Goal: Find specific page/section: Find specific page/section

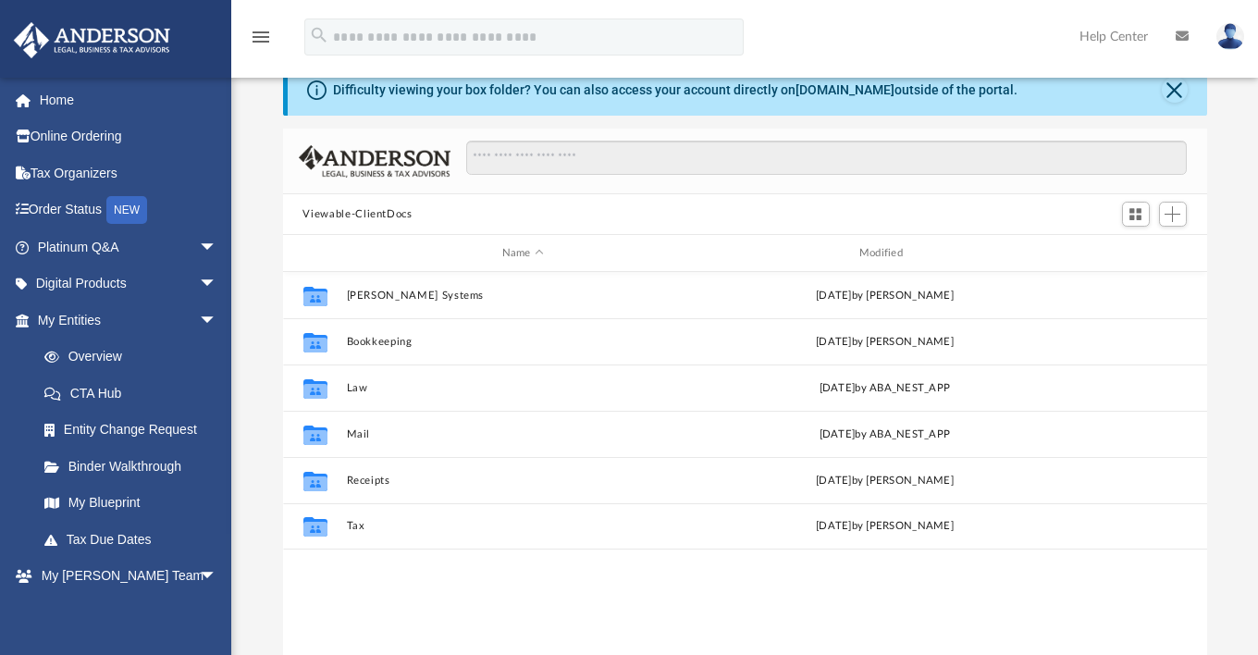
scroll to position [406, 909]
click at [80, 325] on link "My Entities arrow_drop_down" at bounding box center [129, 320] width 232 height 37
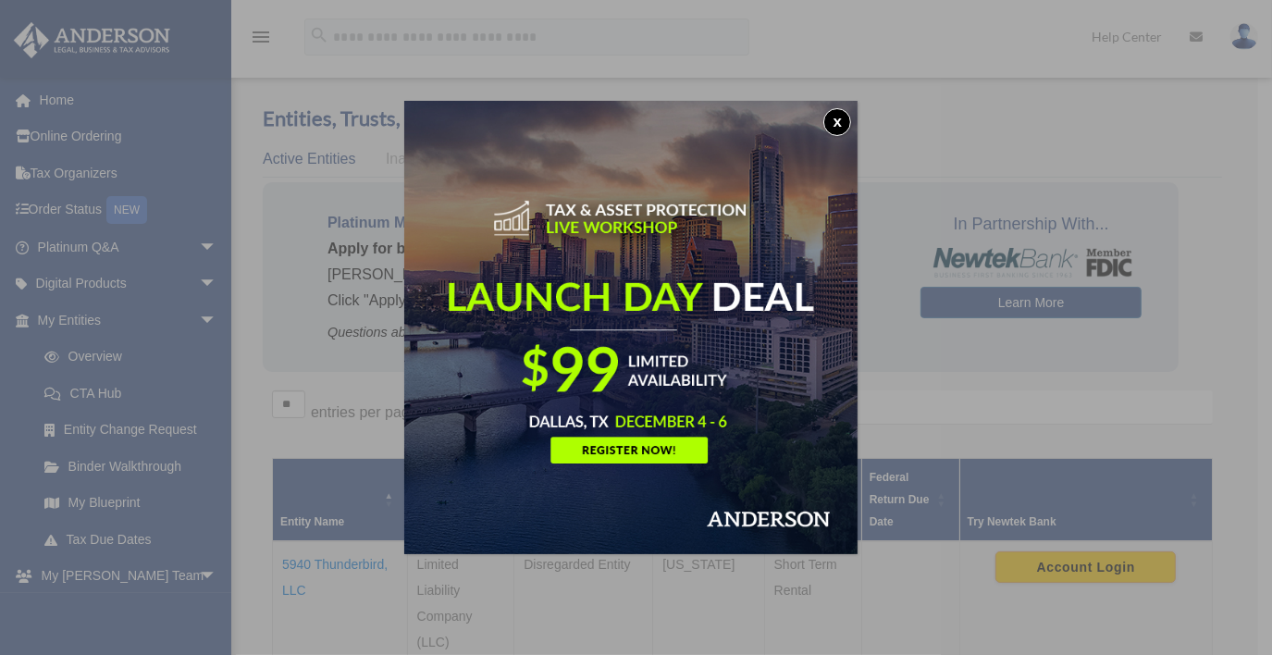
click at [844, 117] on button "x" at bounding box center [837, 122] width 28 height 28
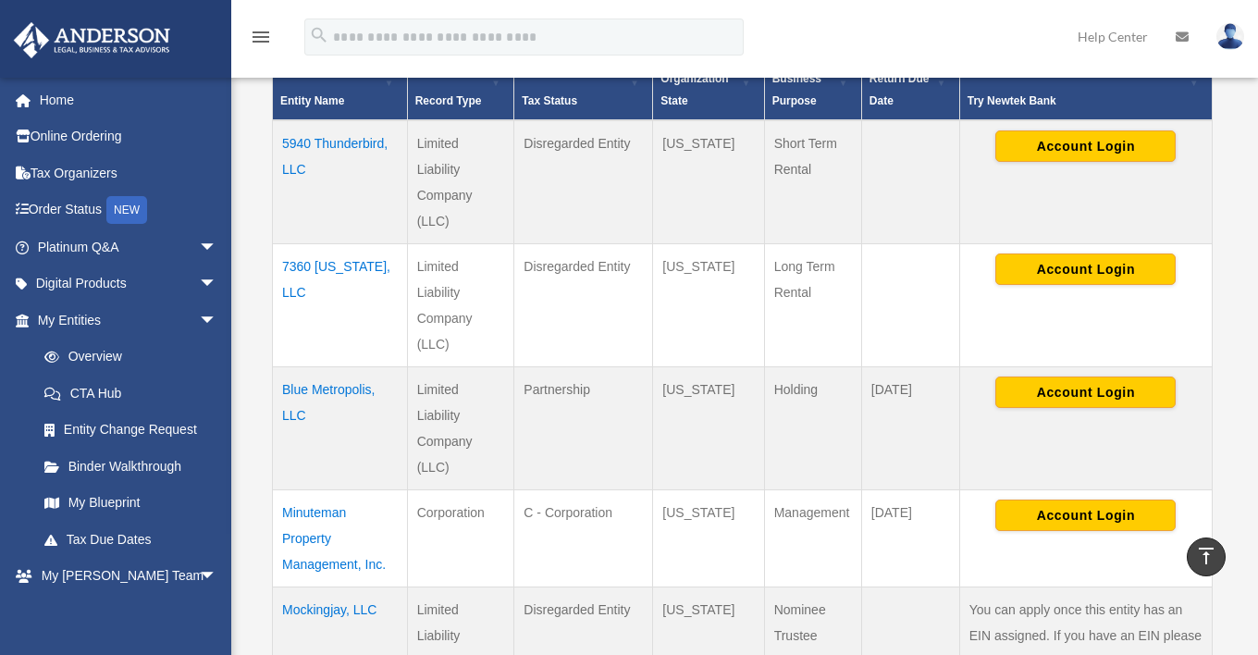
scroll to position [409, 0]
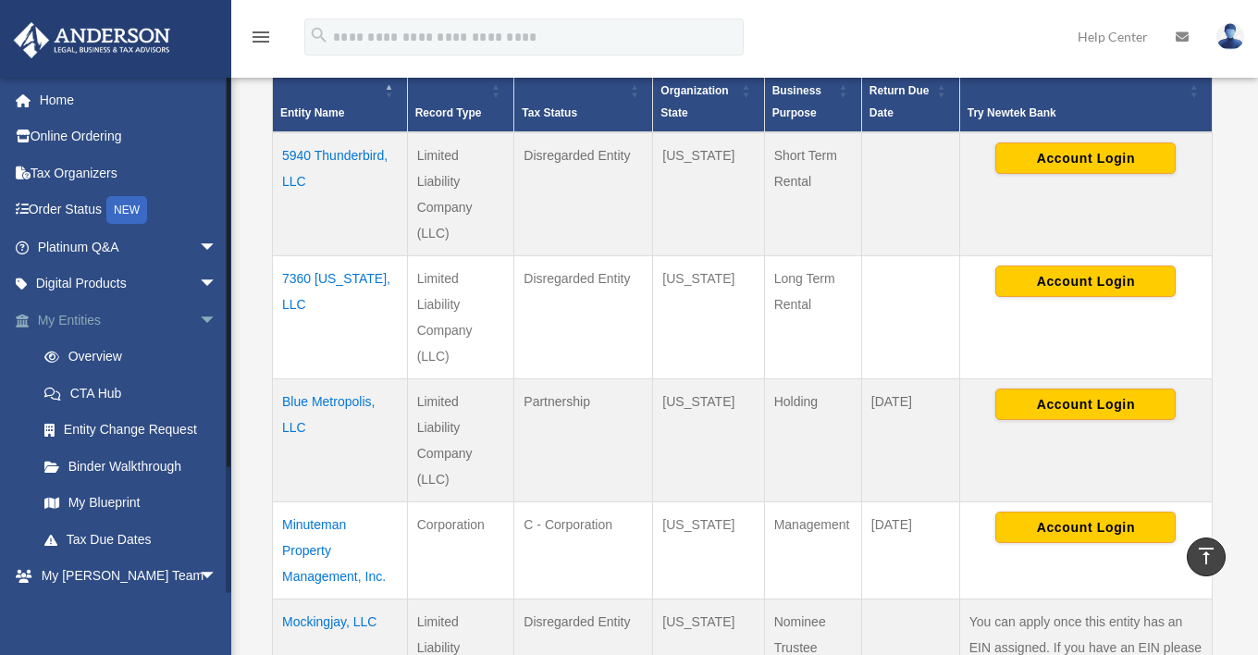
click at [199, 315] on span "arrow_drop_down" at bounding box center [217, 321] width 37 height 38
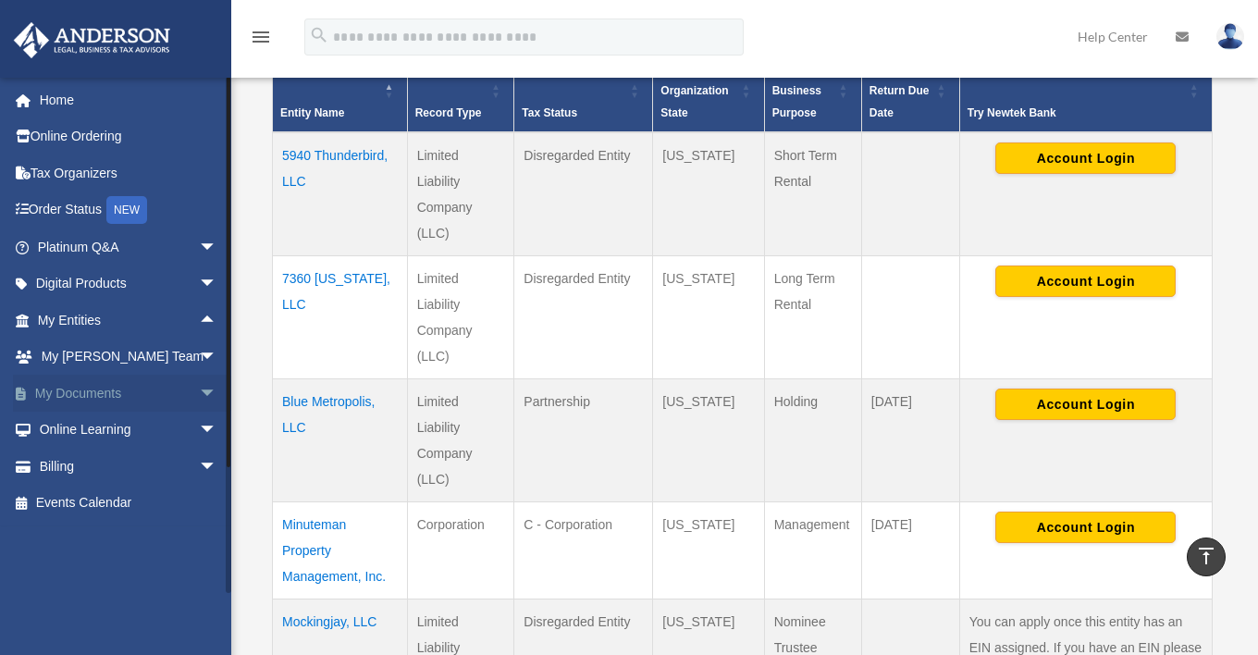
click at [70, 394] on link "My Documents arrow_drop_down" at bounding box center [129, 393] width 232 height 37
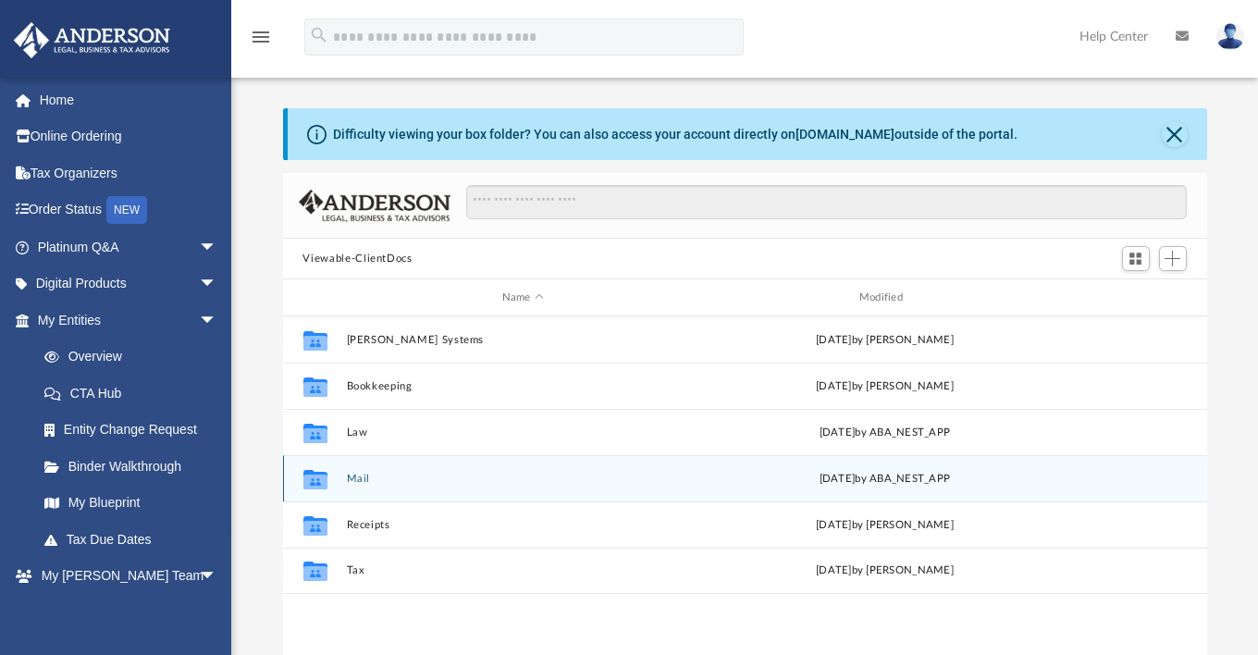
scroll to position [406, 909]
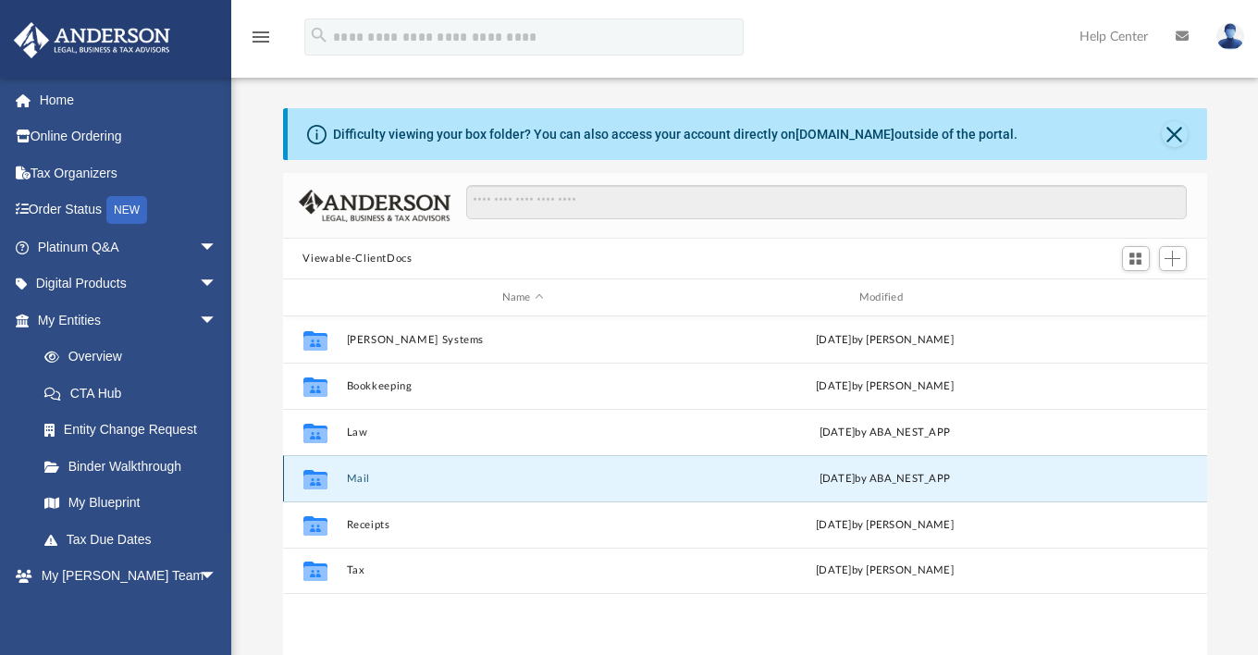
click at [363, 478] on button "Mail" at bounding box center [522, 479] width 353 height 12
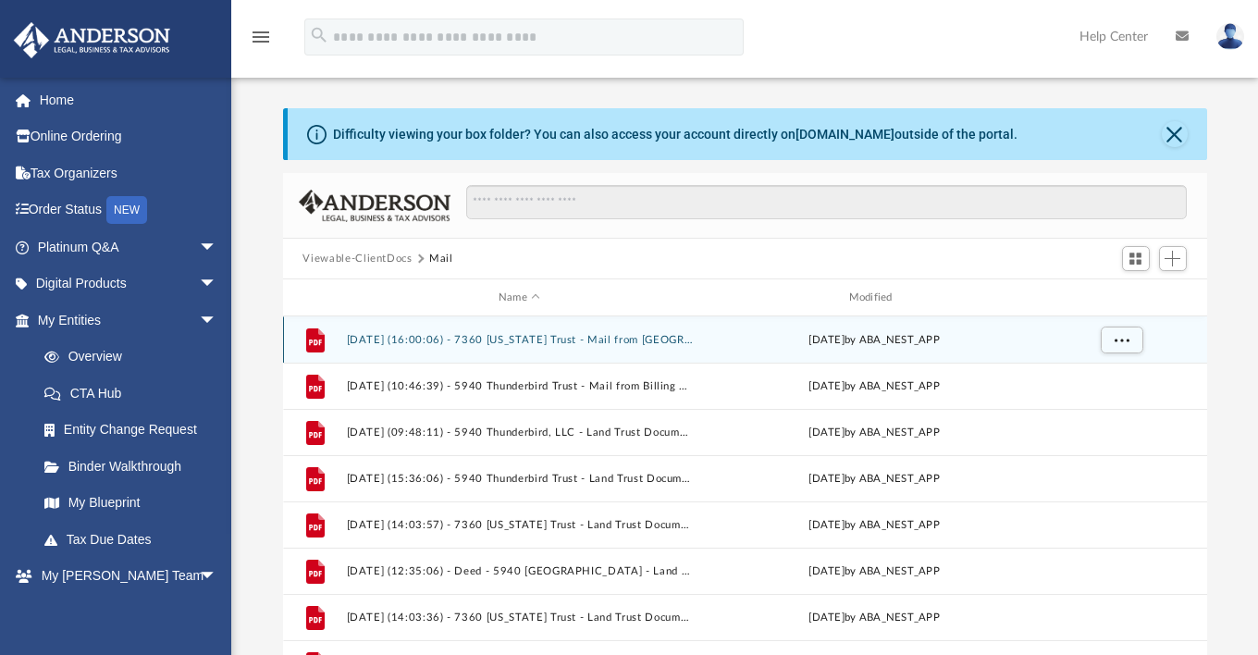
click at [531, 339] on button "2024.06.19 (16:00:06) - 7360 Ohio Trust - Mail from Lake County Toke Department…" at bounding box center [519, 340] width 347 height 12
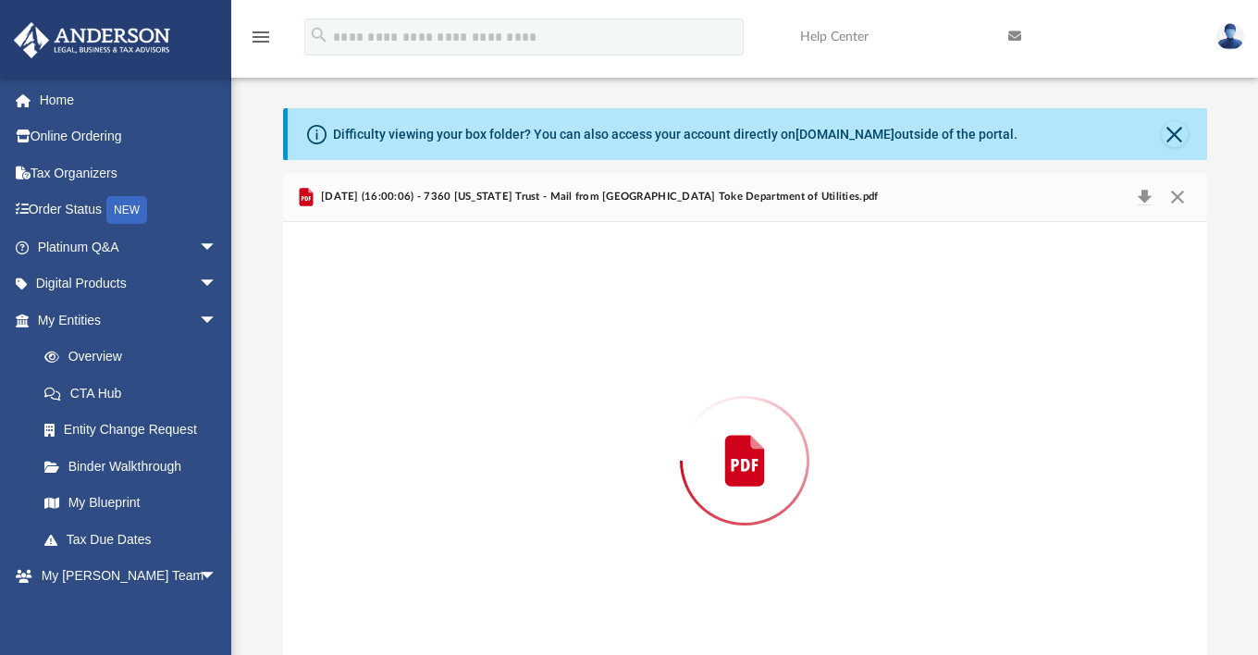
scroll to position [44, 0]
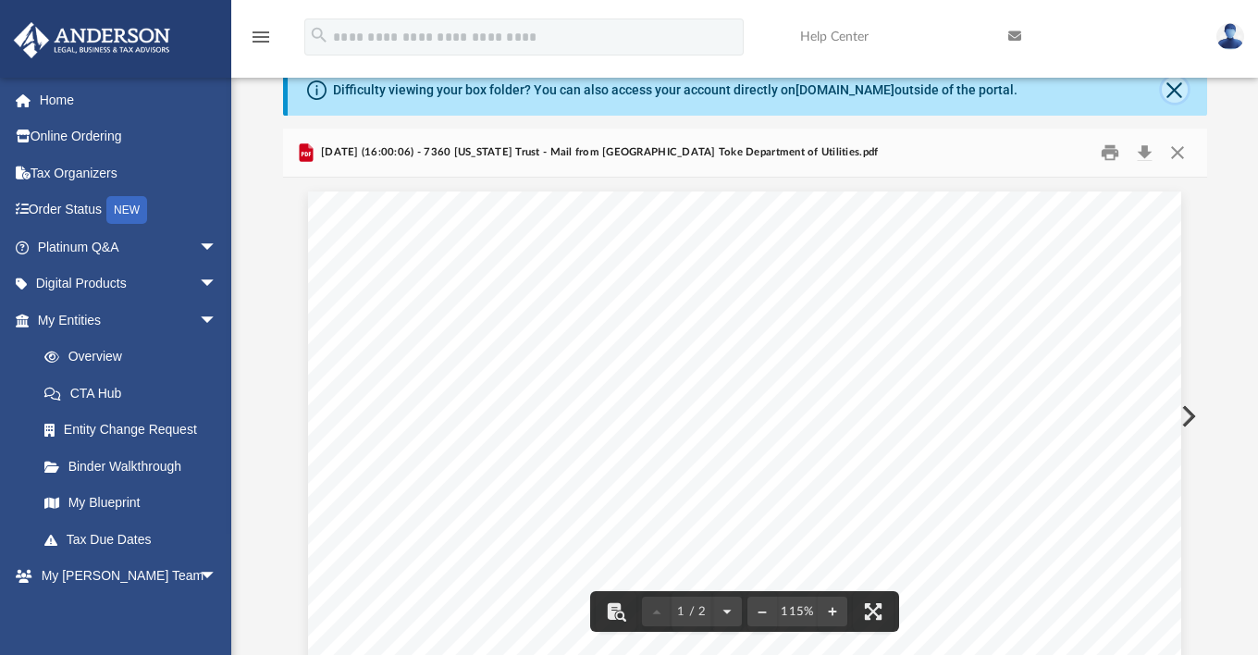
click at [1171, 86] on button "Close" at bounding box center [1175, 90] width 26 height 26
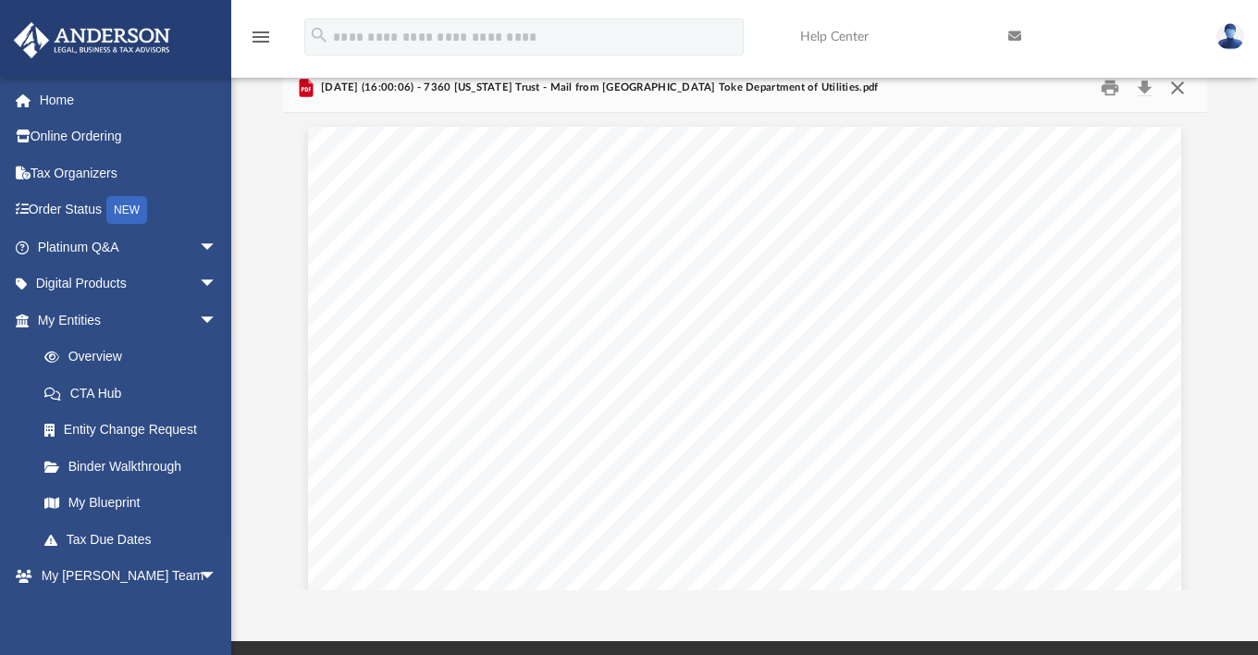
click at [1179, 85] on button "Close" at bounding box center [1177, 88] width 33 height 29
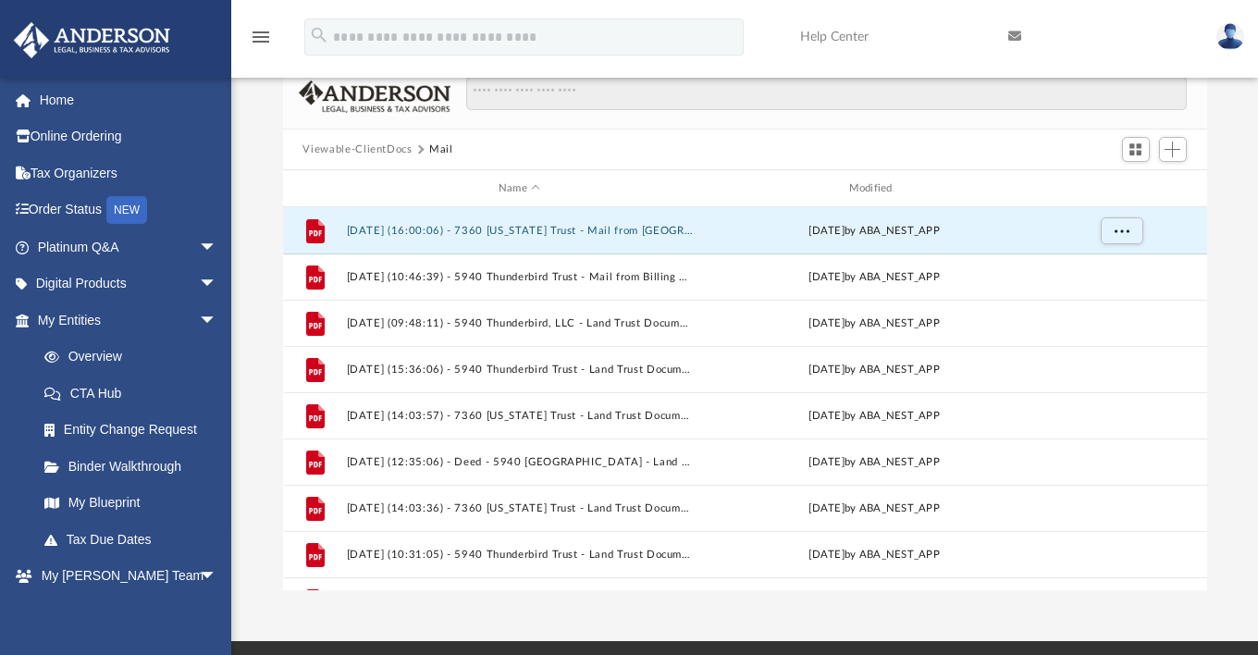
click at [352, 153] on button "Viewable-ClientDocs" at bounding box center [357, 150] width 109 height 17
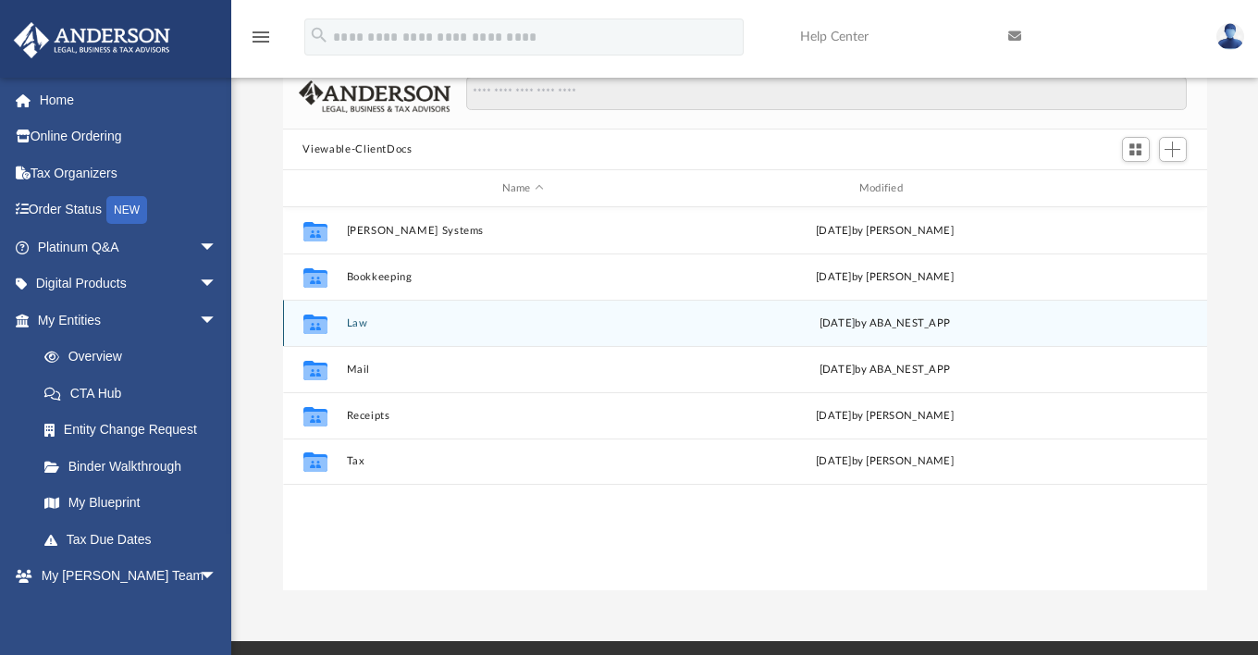
click at [352, 321] on button "Law" at bounding box center [522, 323] width 353 height 12
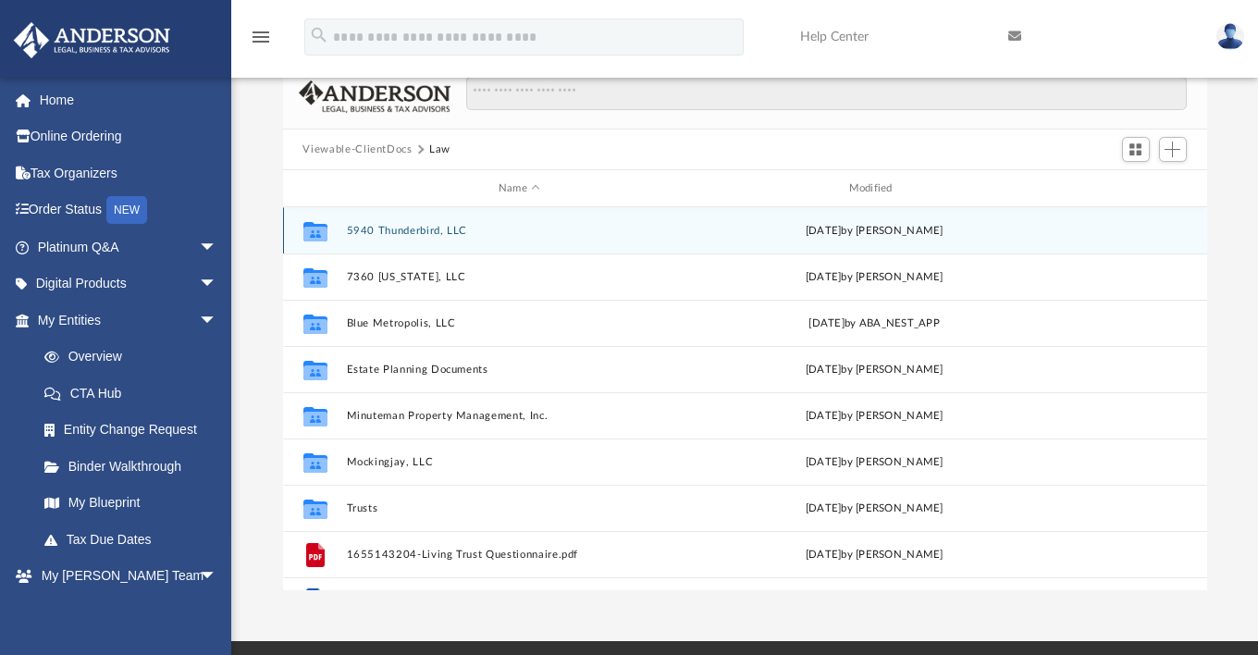
click at [410, 229] on button "5940 Thunderbird, LLC" at bounding box center [519, 231] width 347 height 12
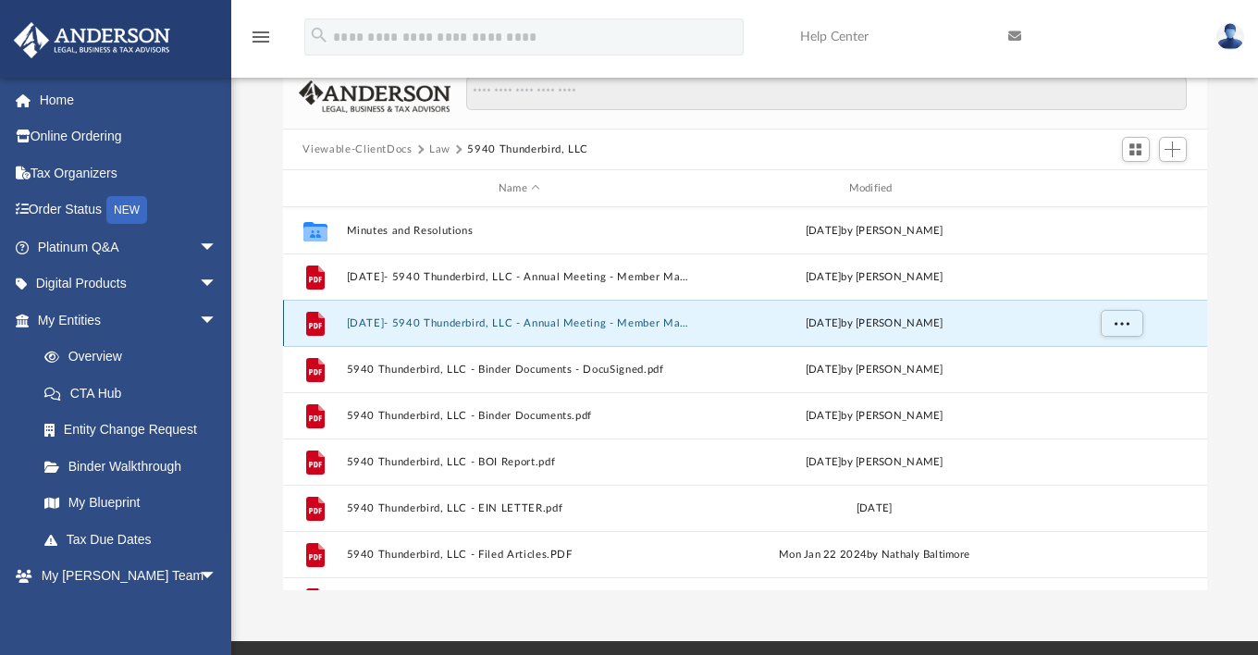
click at [592, 317] on button "2025.04.25- 5940 Thunderbird, LLC - Annual Meeting - Member Managed.pdf" at bounding box center [519, 323] width 347 height 12
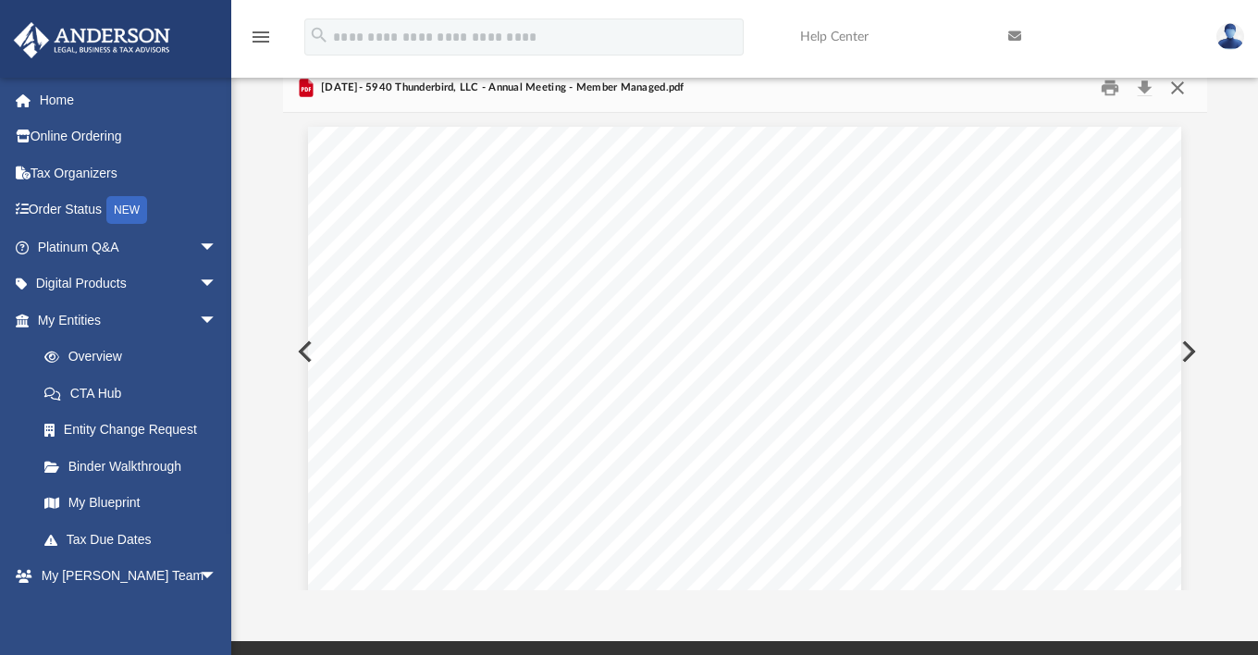
click at [1177, 91] on button "Close" at bounding box center [1177, 88] width 33 height 29
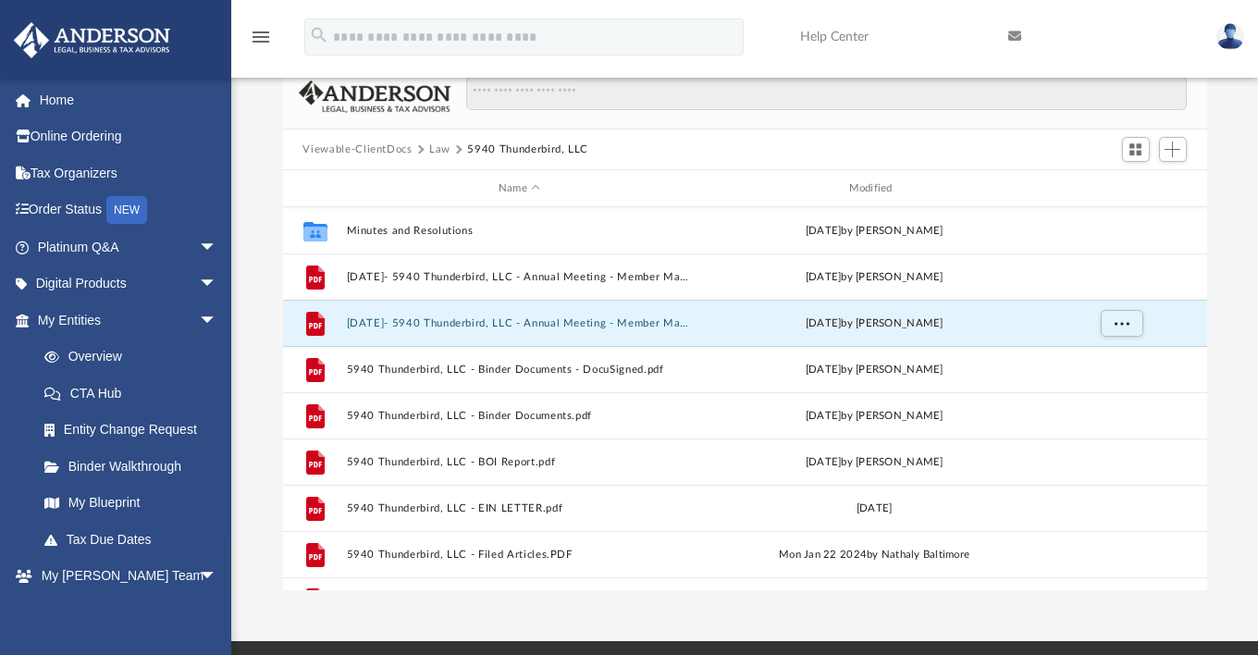
click at [430, 151] on button "Law" at bounding box center [439, 150] width 21 height 17
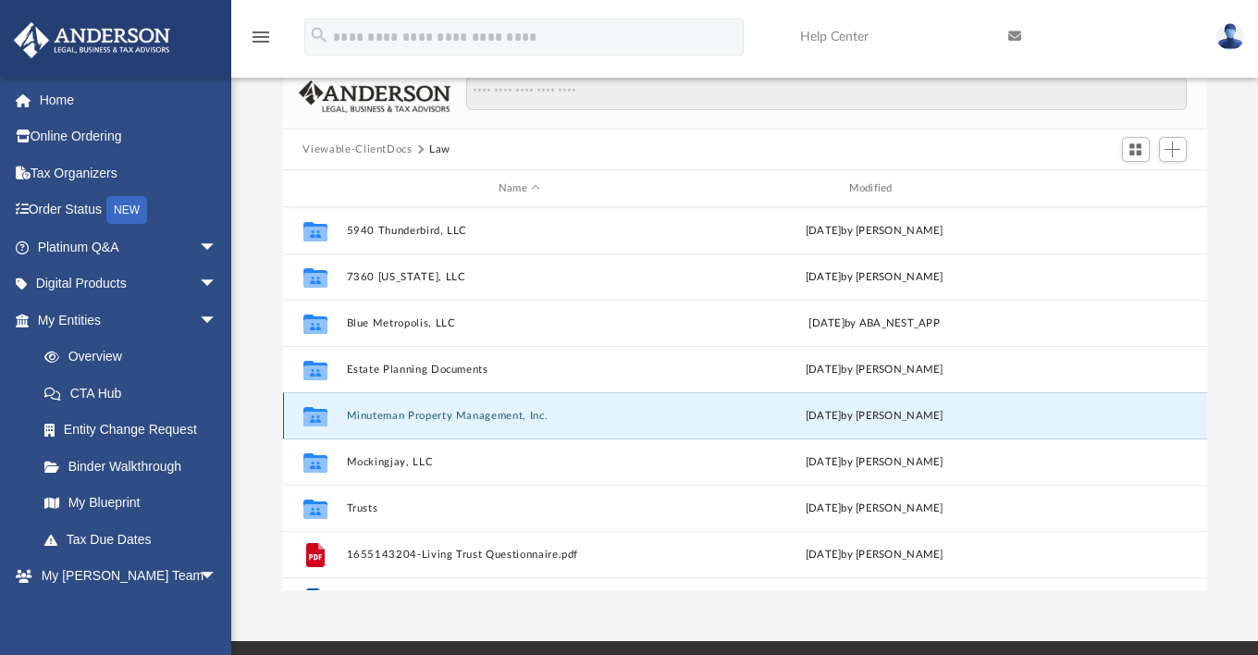
click at [426, 418] on button "Minuteman Property Management, Inc." at bounding box center [519, 416] width 347 height 12
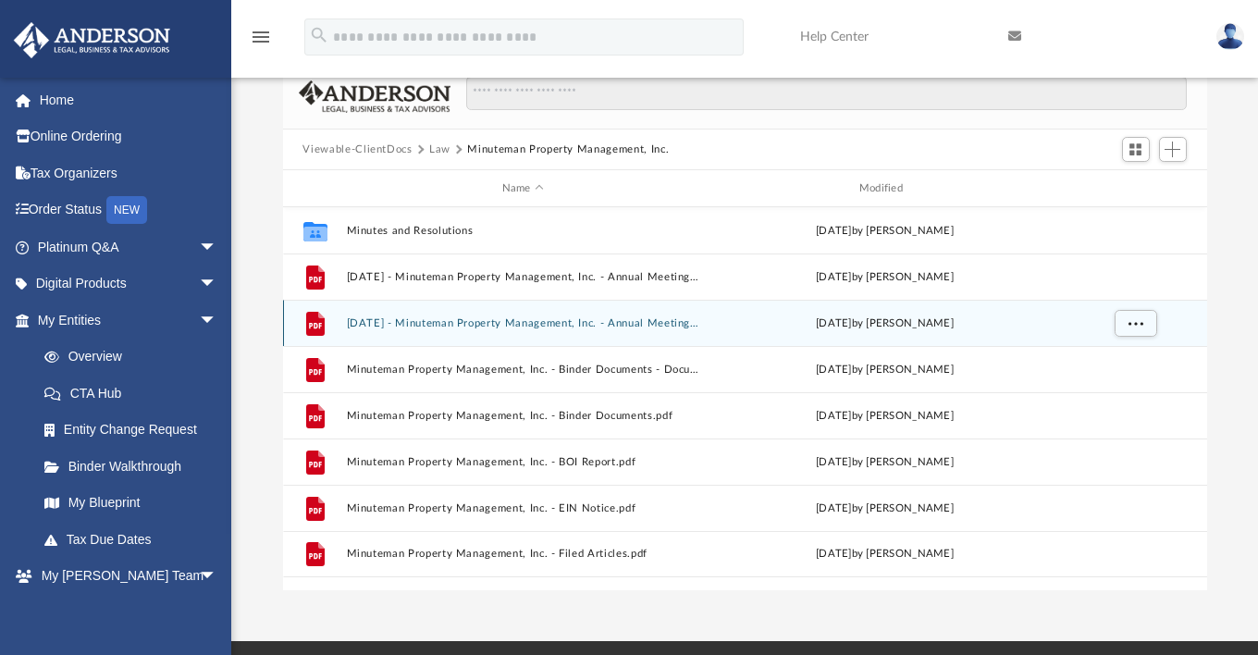
click at [545, 322] on button "2025.04.26 - Minuteman Property Management, Inc. - Annual Meeting PDF.pdf" at bounding box center [522, 323] width 353 height 12
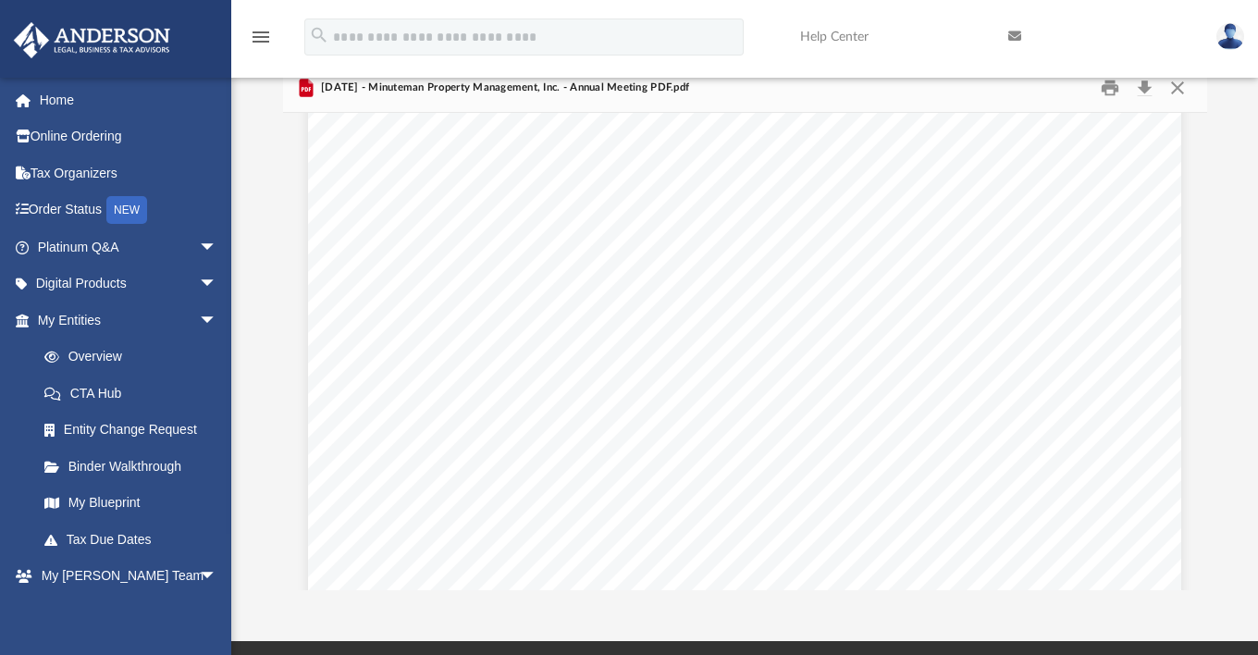
scroll to position [0, 0]
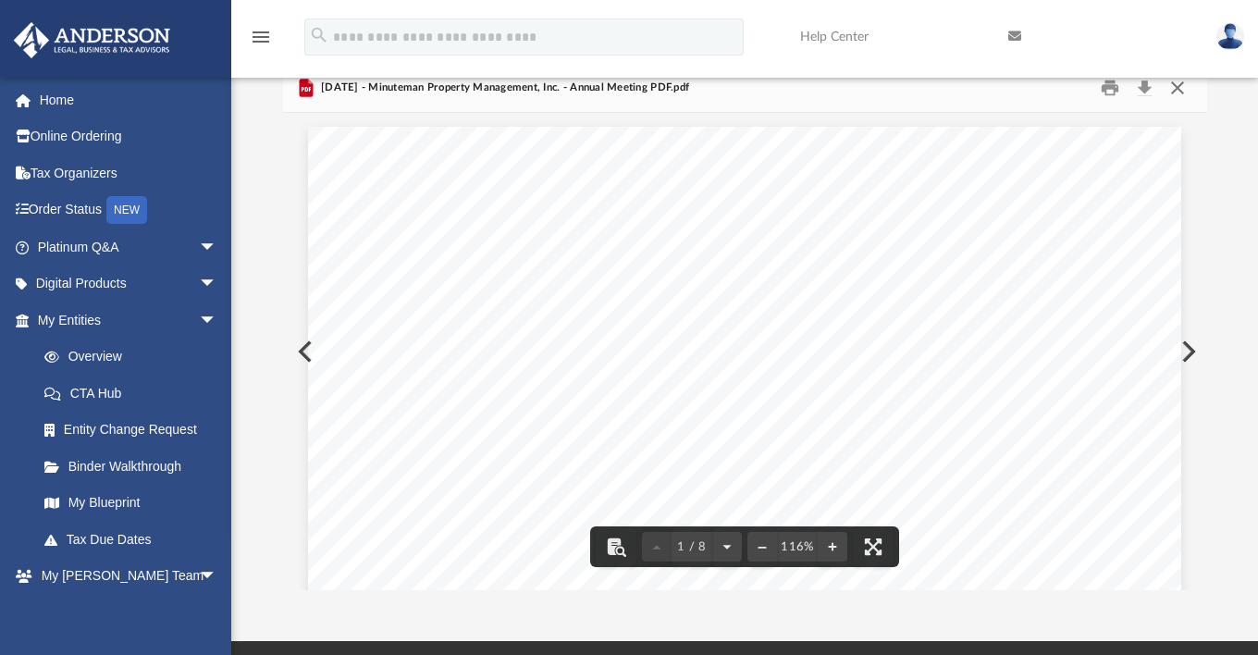
click at [1175, 89] on button "Close" at bounding box center [1177, 88] width 33 height 29
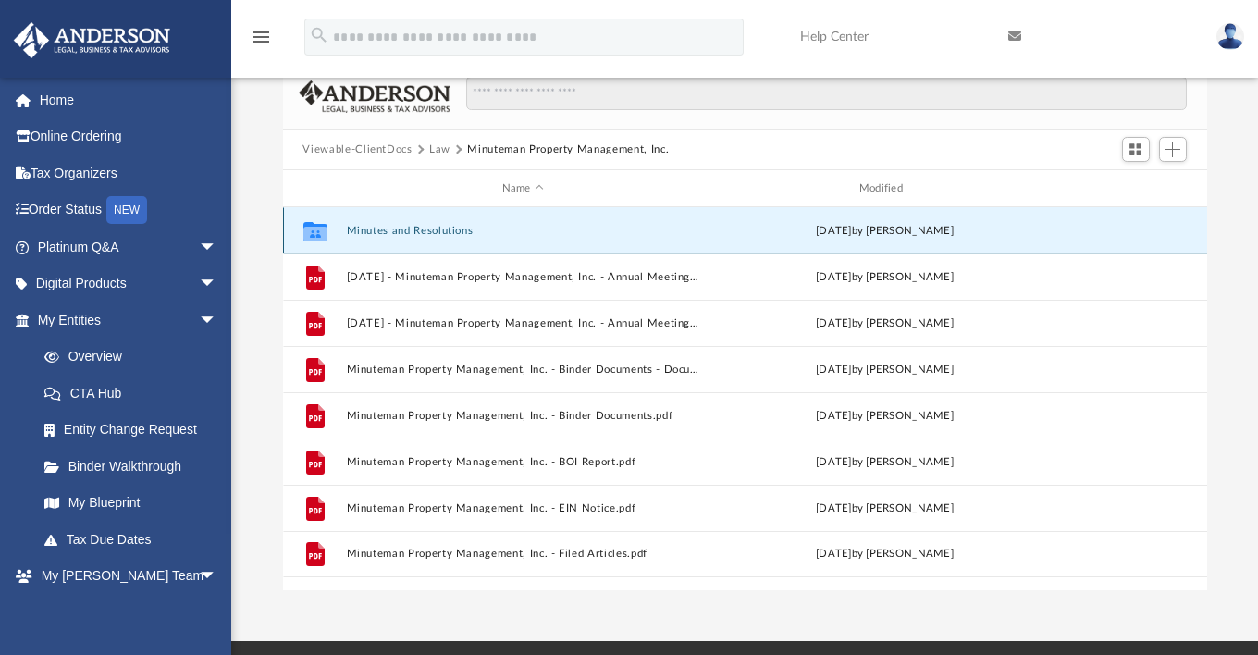
click at [422, 225] on button "Minutes and Resolutions" at bounding box center [522, 231] width 353 height 12
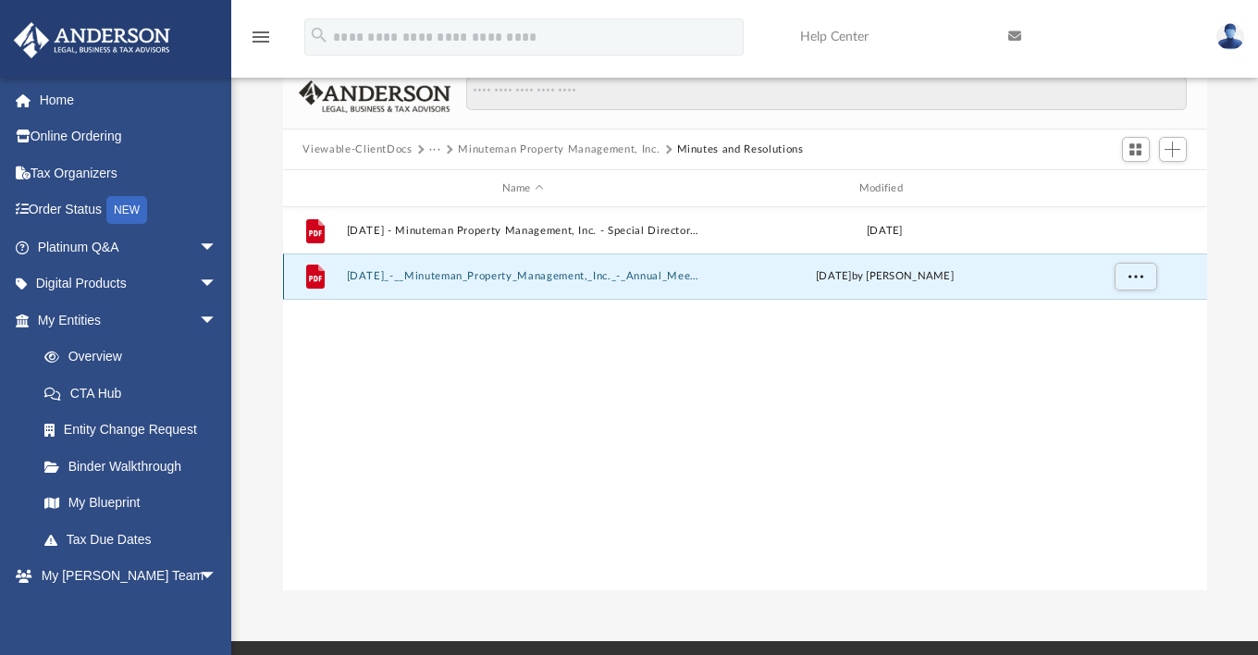
click at [513, 273] on button "2025.04.26_-__Minuteman_Property_Management,_Inc._-_Annual_Meeting_PDF.pdf" at bounding box center [522, 276] width 353 height 12
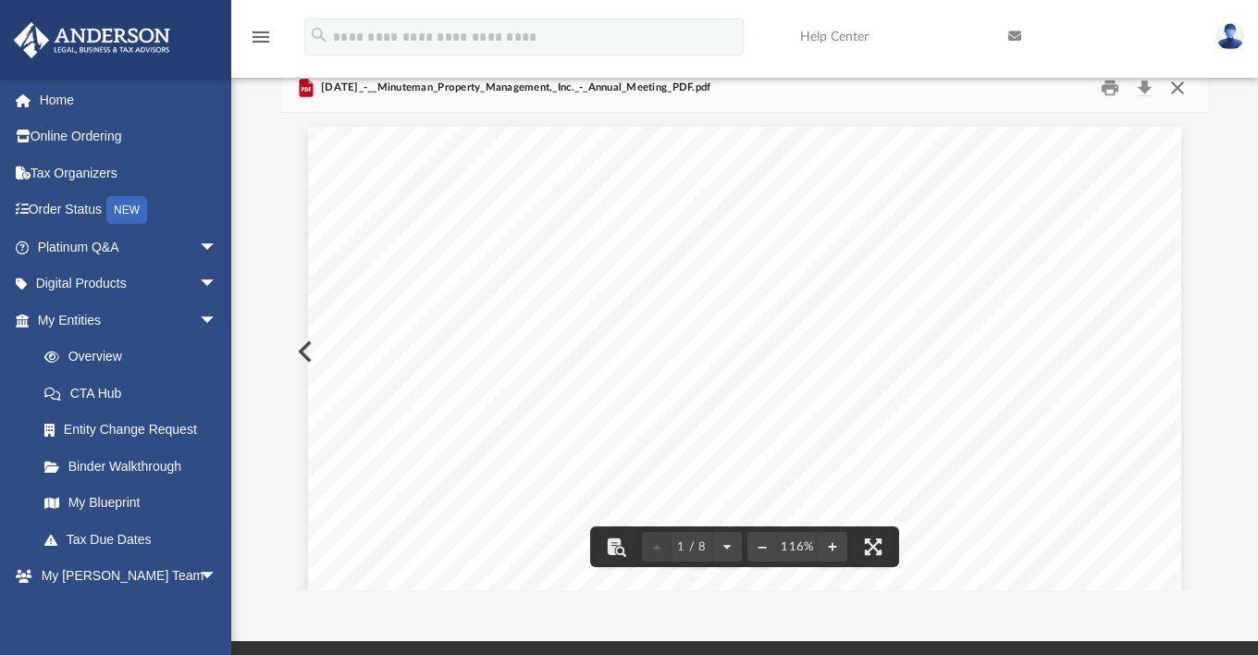
click at [1179, 83] on button "Close" at bounding box center [1177, 88] width 33 height 29
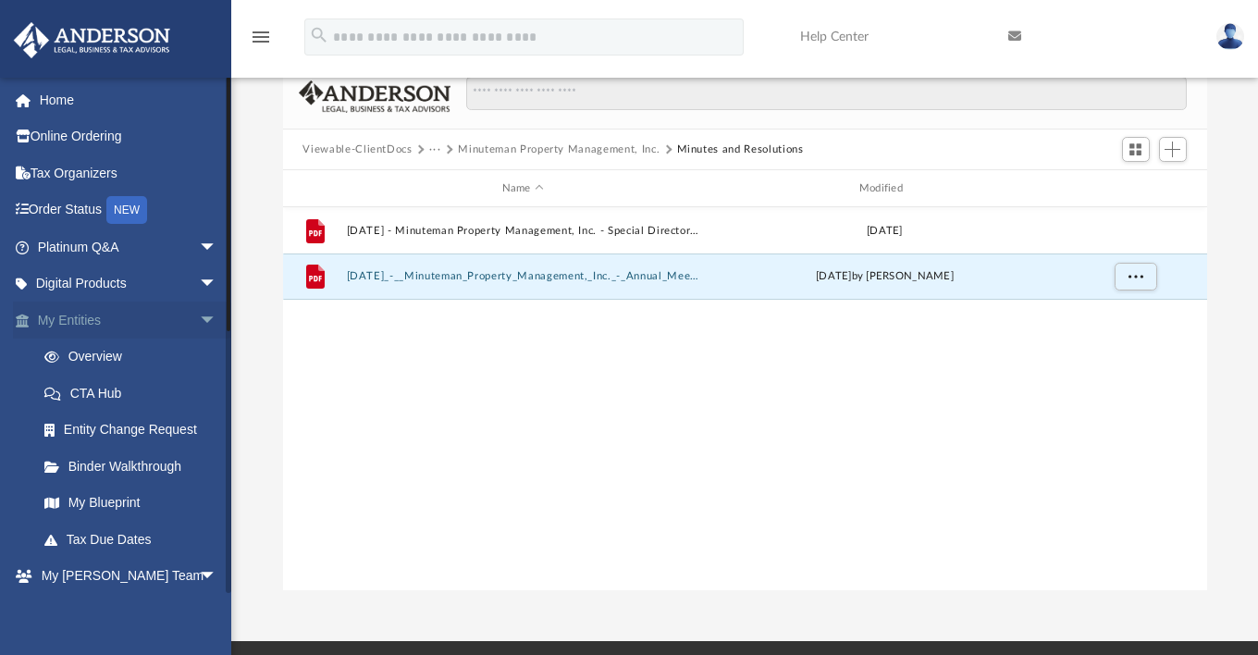
click at [199, 314] on span "arrow_drop_down" at bounding box center [217, 321] width 37 height 38
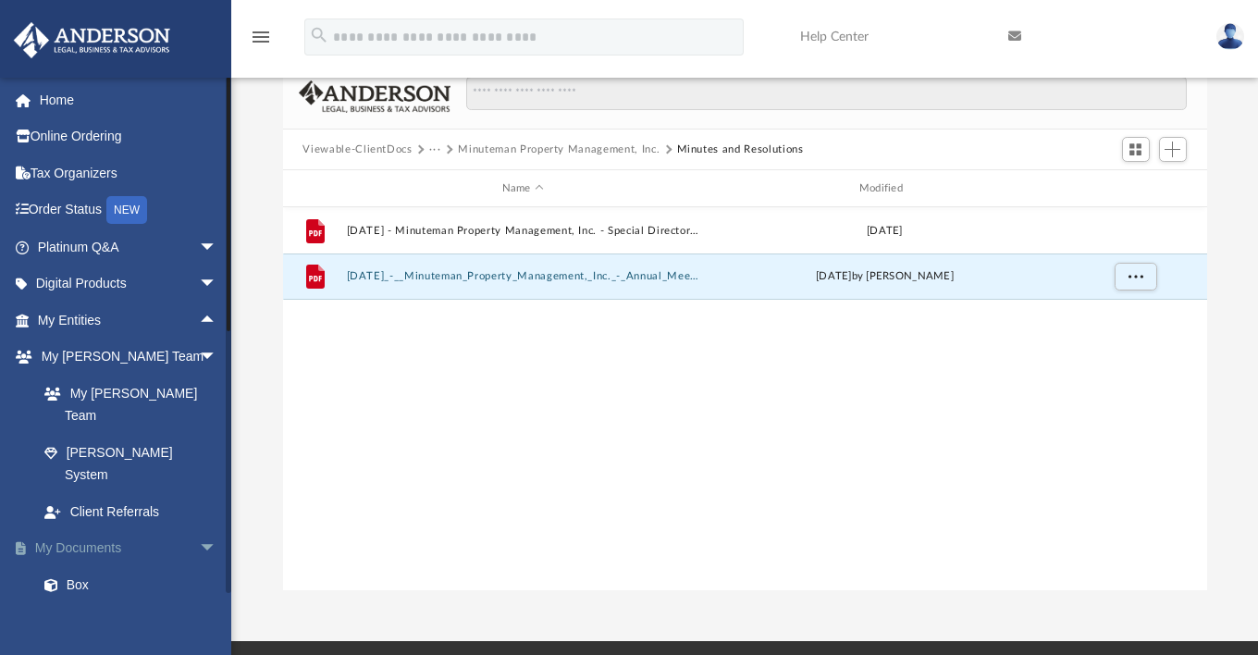
click at [199, 530] on span "arrow_drop_down" at bounding box center [217, 549] width 37 height 38
click at [199, 566] on span "arrow_drop_down" at bounding box center [217, 585] width 37 height 38
click at [199, 603] on span "arrow_drop_down" at bounding box center [217, 622] width 37 height 38
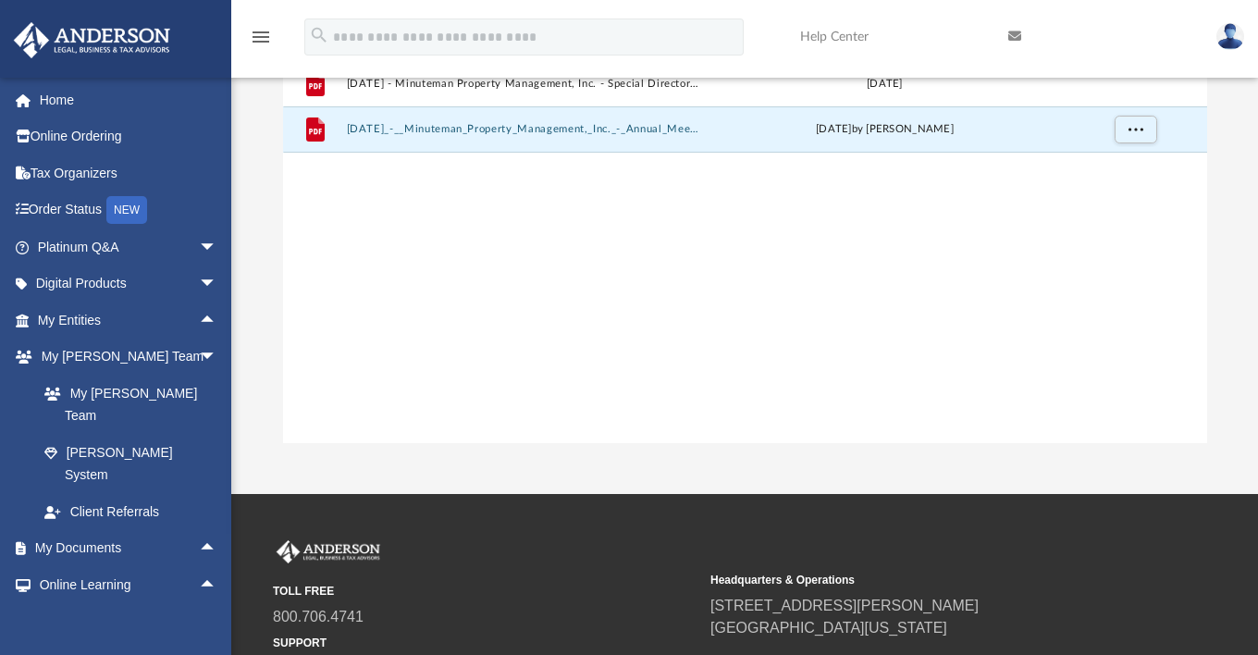
scroll to position [191, 0]
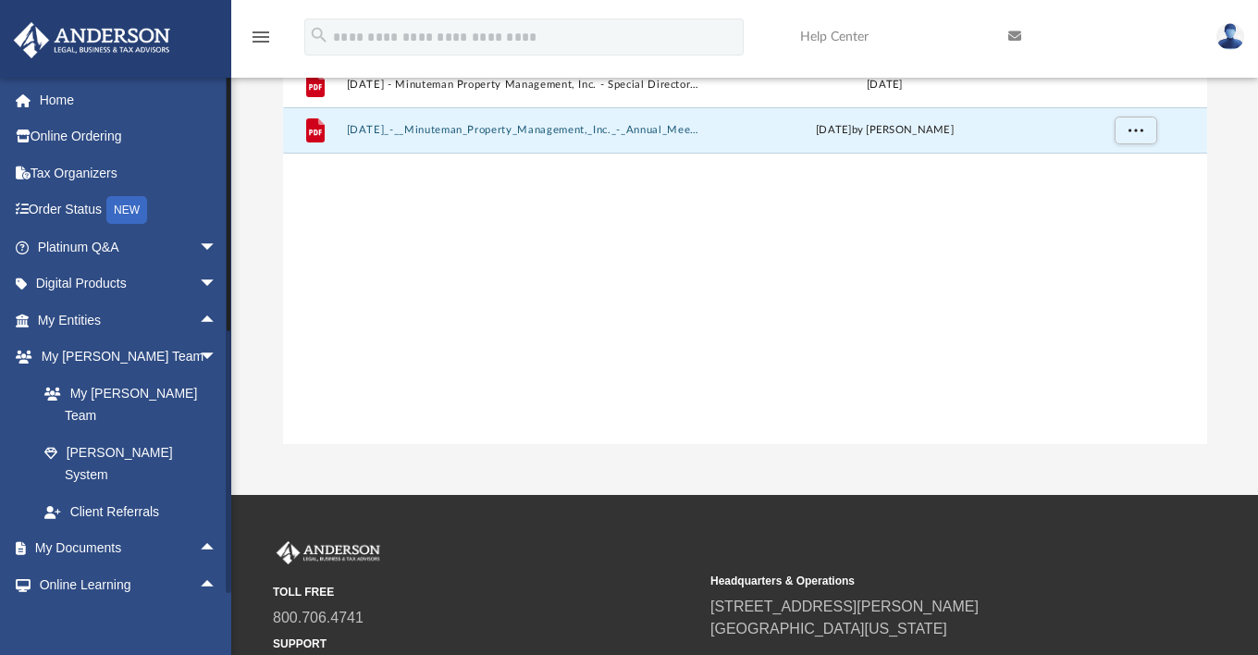
click at [199, 603] on span "arrow_drop_up" at bounding box center [217, 622] width 37 height 38
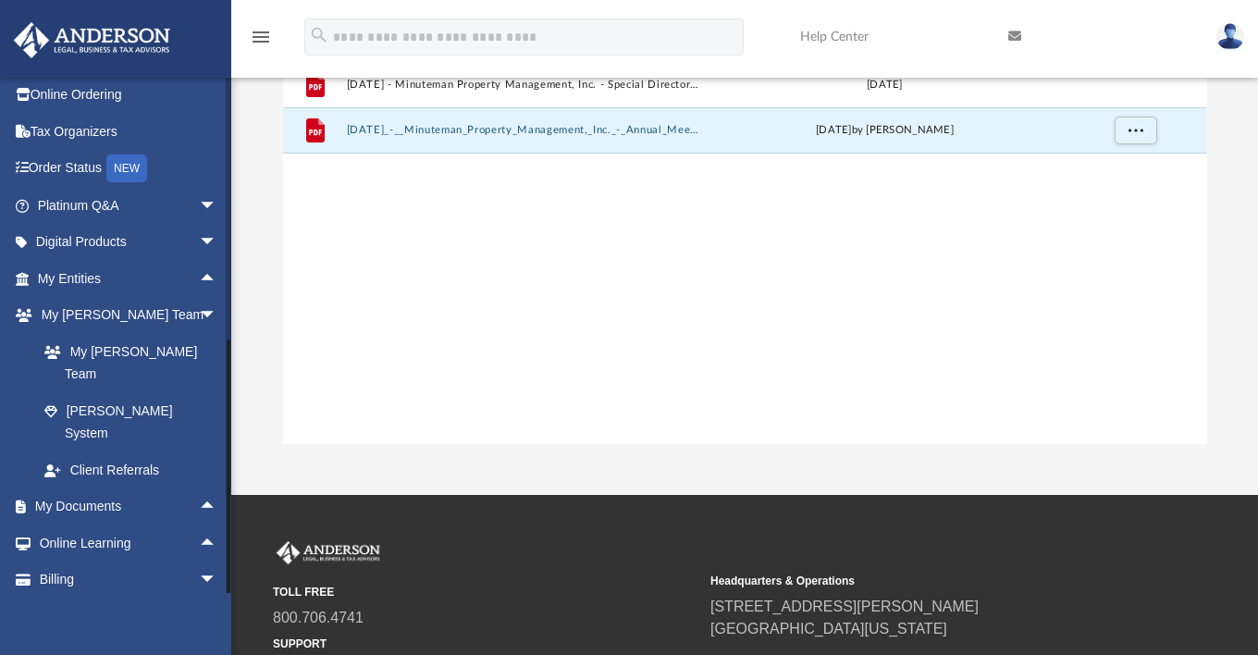
drag, startPoint x: 228, startPoint y: 547, endPoint x: 215, endPoint y: 622, distance: 76.1
click at [215, 622] on div "lindaberry22@gmail.com Sign Out lindaberry22@gmail.com Home Online Ordering Tax…" at bounding box center [115, 404] width 231 height 655
click at [199, 562] on span "arrow_drop_down" at bounding box center [217, 581] width 37 height 38
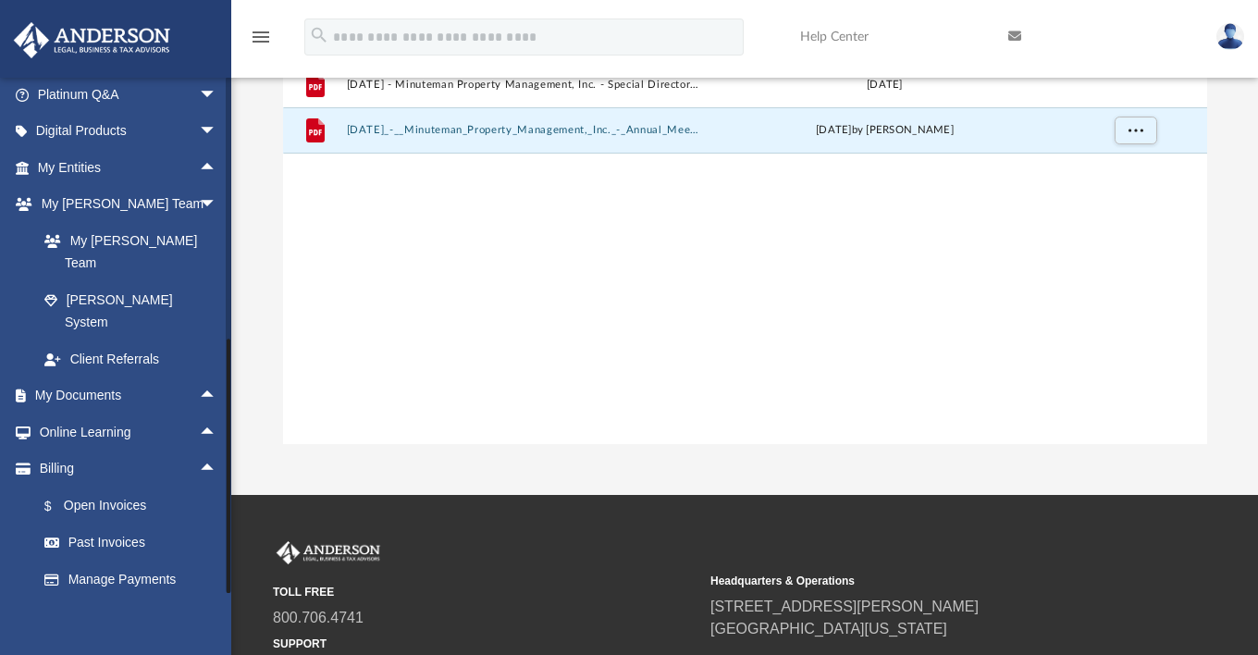
drag, startPoint x: 230, startPoint y: 562, endPoint x: 219, endPoint y: 618, distance: 57.5
click at [219, 618] on div "lindaberry22@gmail.com Sign Out lindaberry22@gmail.com Home Online Ordering Tax…" at bounding box center [115, 404] width 231 height 655
click at [112, 487] on link "$ Open Invoices" at bounding box center [135, 506] width 219 height 38
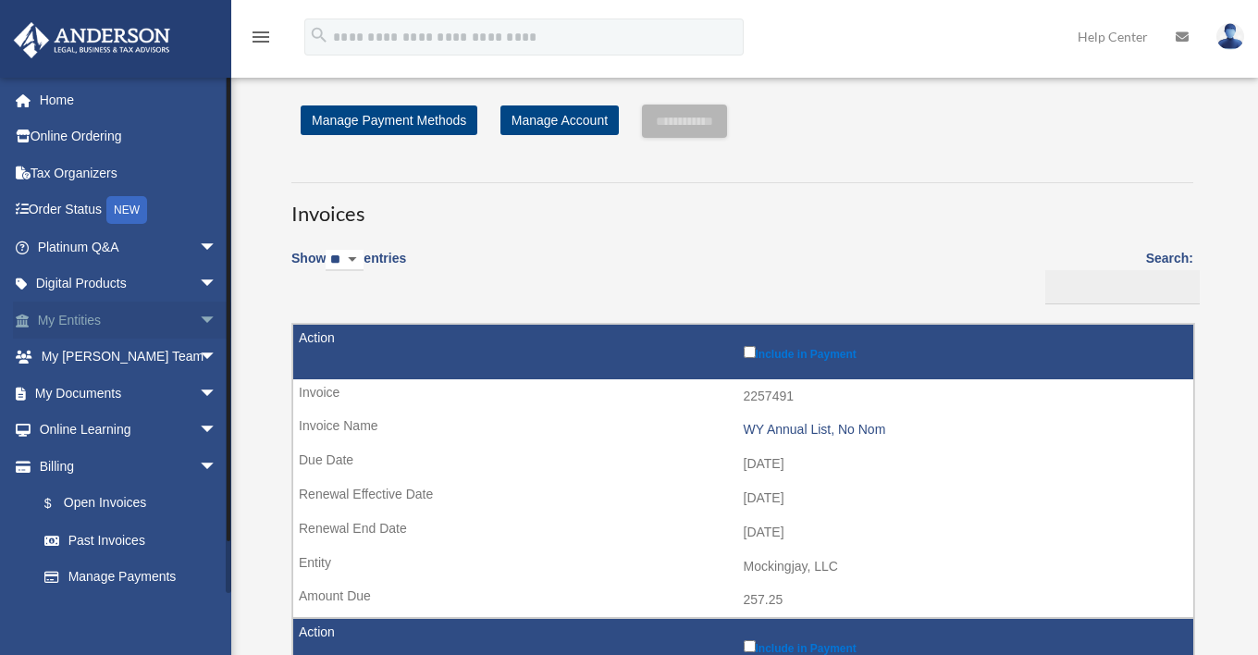
click at [80, 323] on link "My Entities arrow_drop_down" at bounding box center [129, 320] width 232 height 37
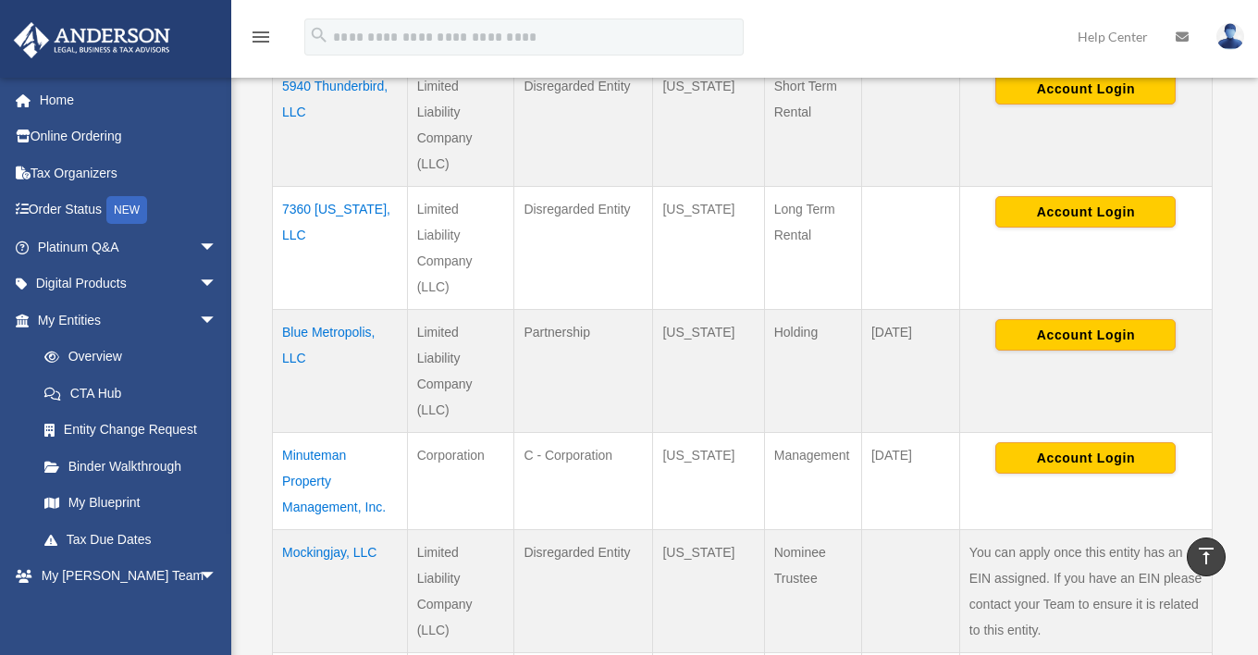
scroll to position [513, 0]
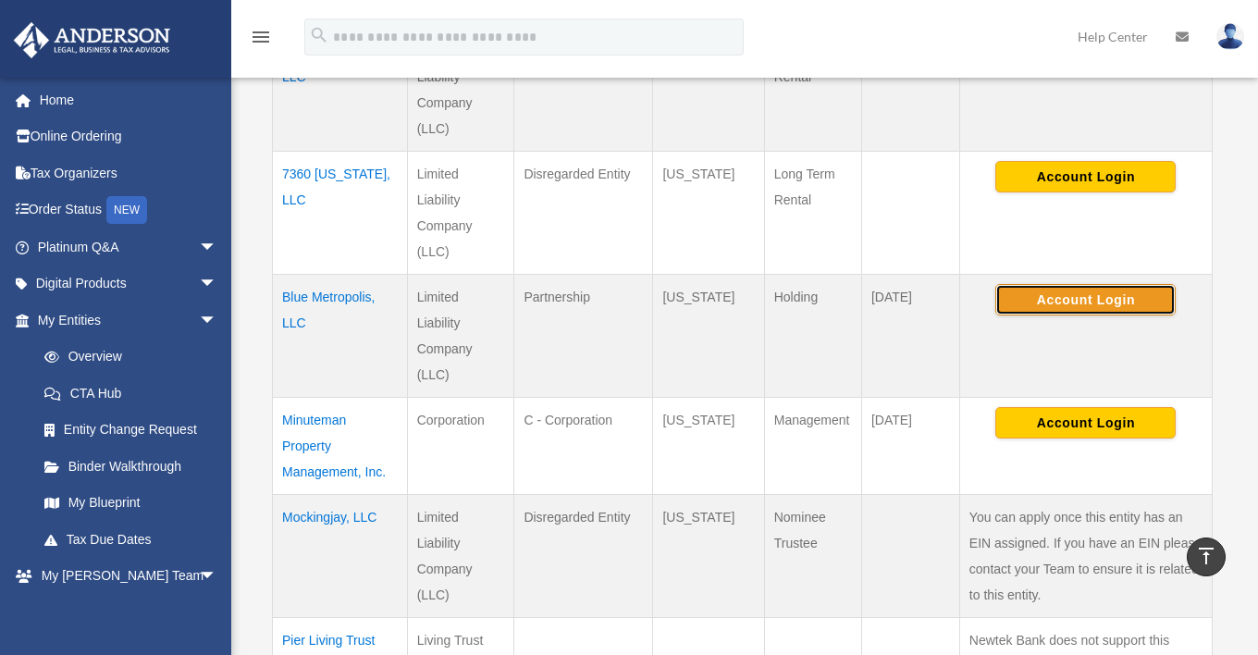
click at [1038, 305] on button "Account Login" at bounding box center [1086, 299] width 180 height 31
